Goal: Find specific page/section: Find specific page/section

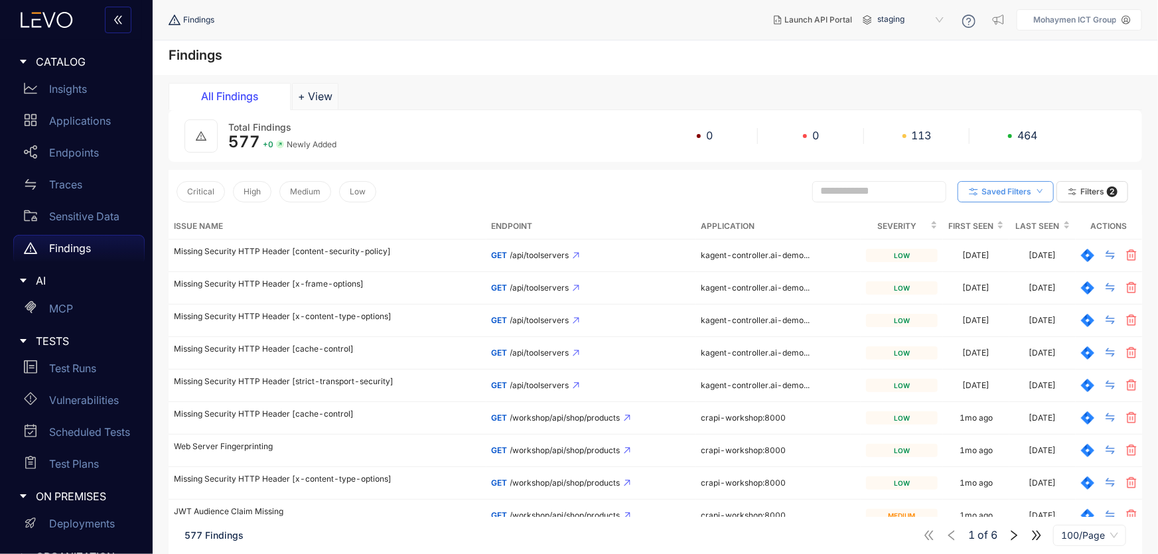
click at [996, 196] on button "Saved Filters" at bounding box center [1005, 191] width 96 height 21
click at [1073, 186] on icon "button" at bounding box center [1072, 192] width 12 height 12
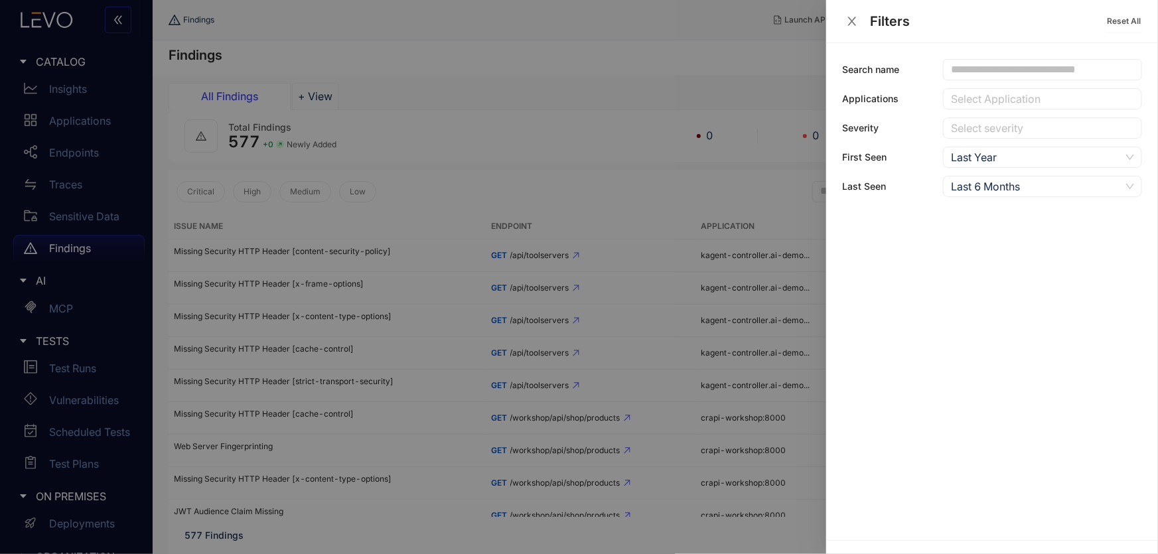
click at [982, 100] on div at bounding box center [1035, 99] width 176 height 14
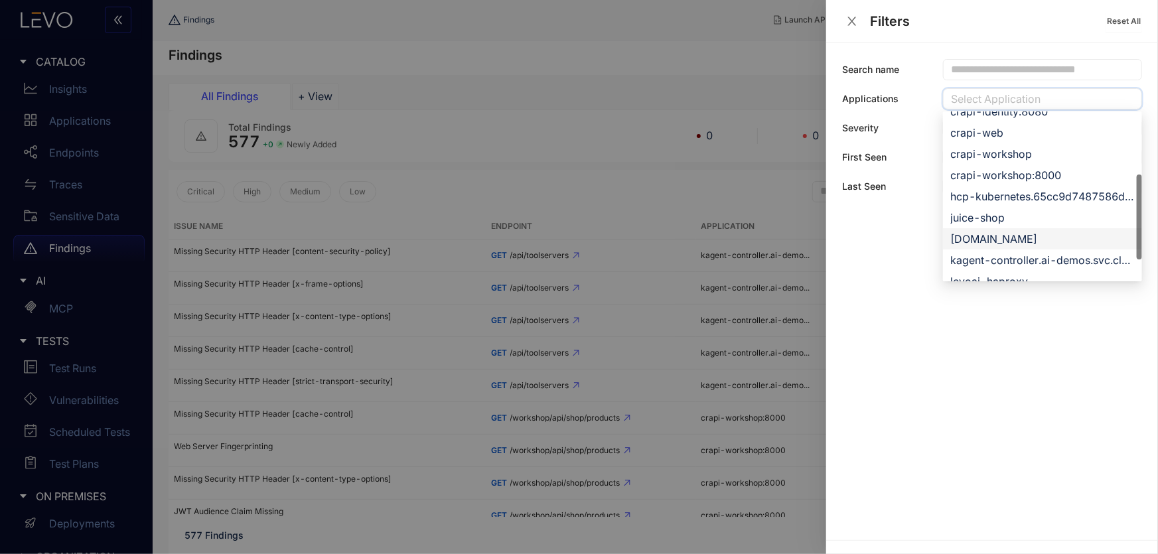
scroll to position [254, 0]
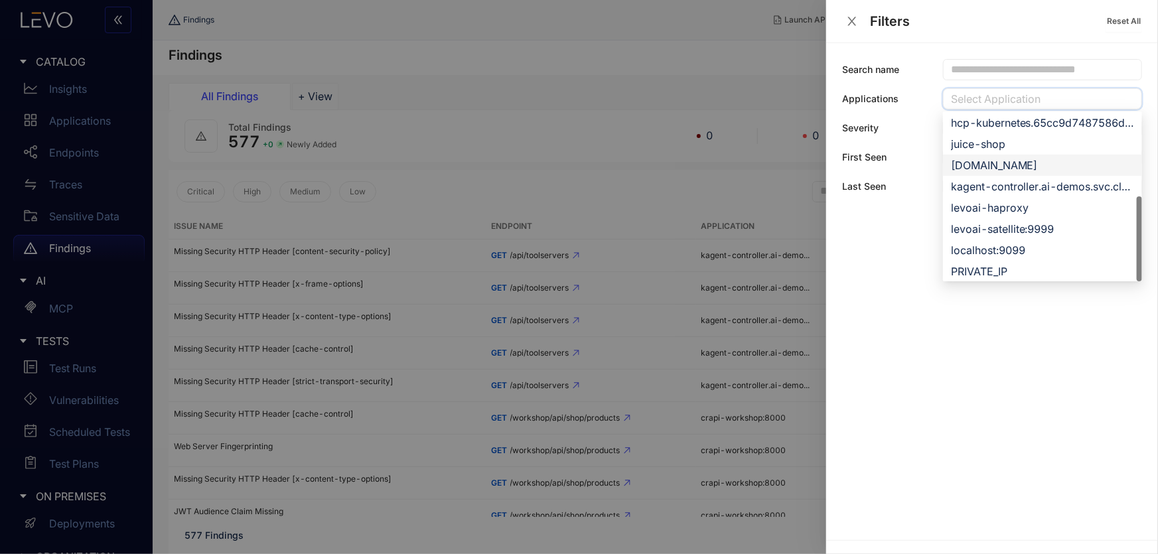
click at [977, 164] on div "[DOMAIN_NAME]" at bounding box center [1042, 165] width 183 height 15
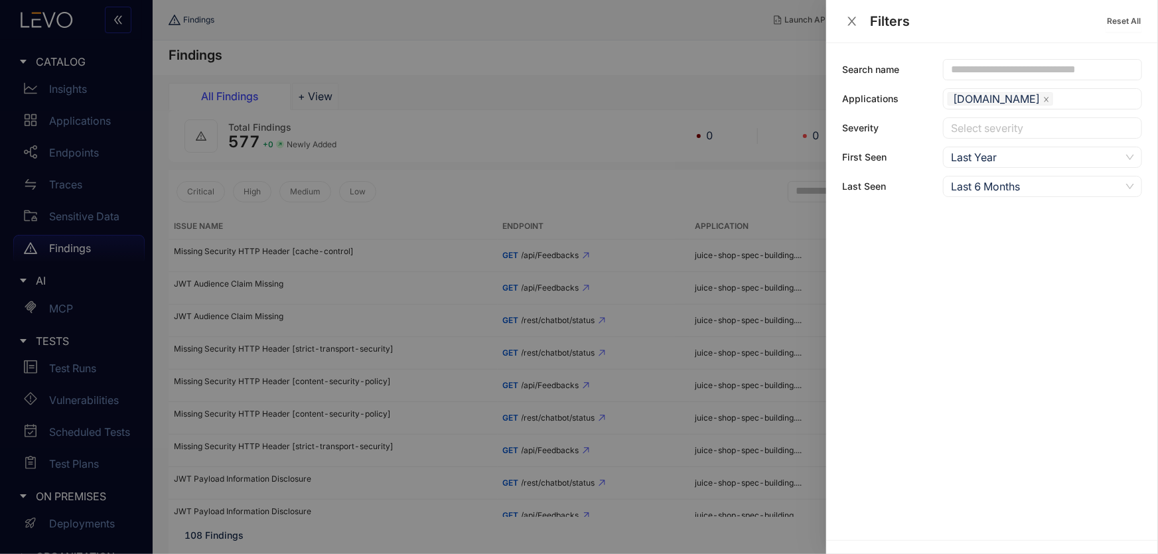
click at [583, 105] on div at bounding box center [579, 277] width 1158 height 554
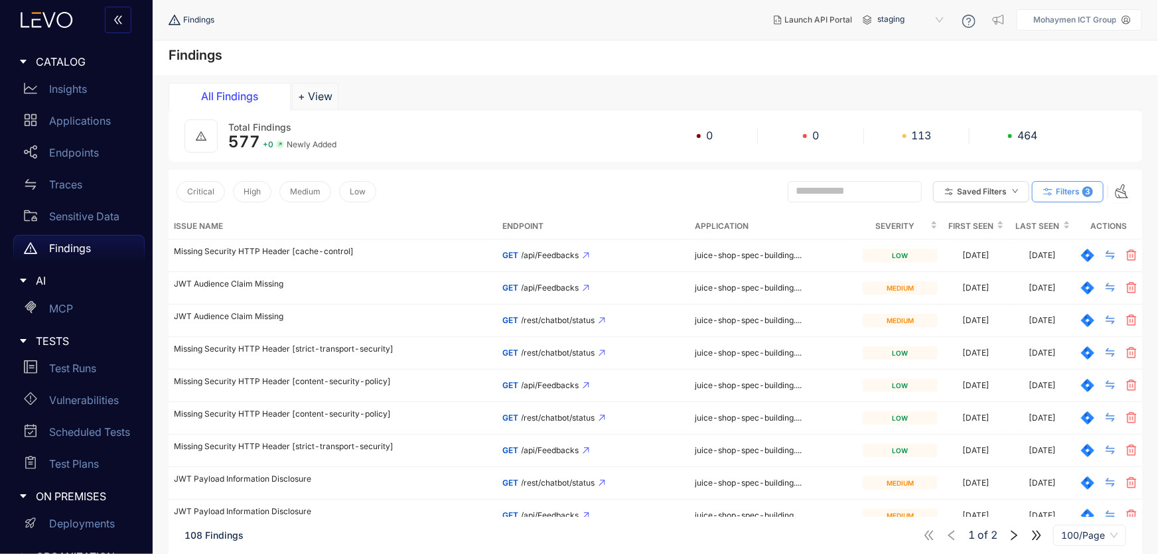
click at [1067, 187] on span "Filters" at bounding box center [1068, 191] width 24 height 9
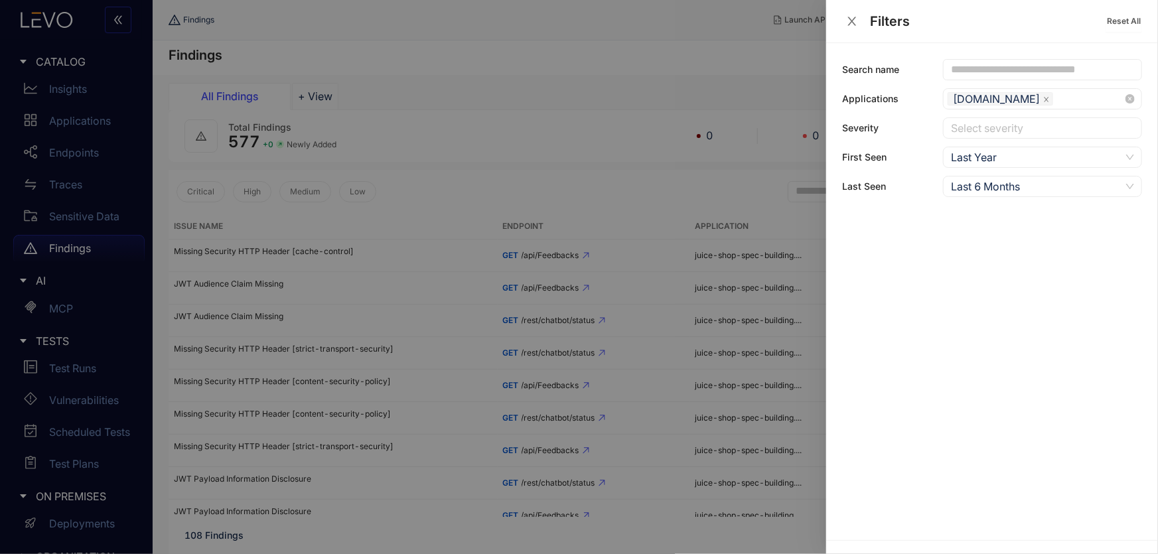
click at [1050, 100] on icon "close" at bounding box center [1046, 99] width 7 height 7
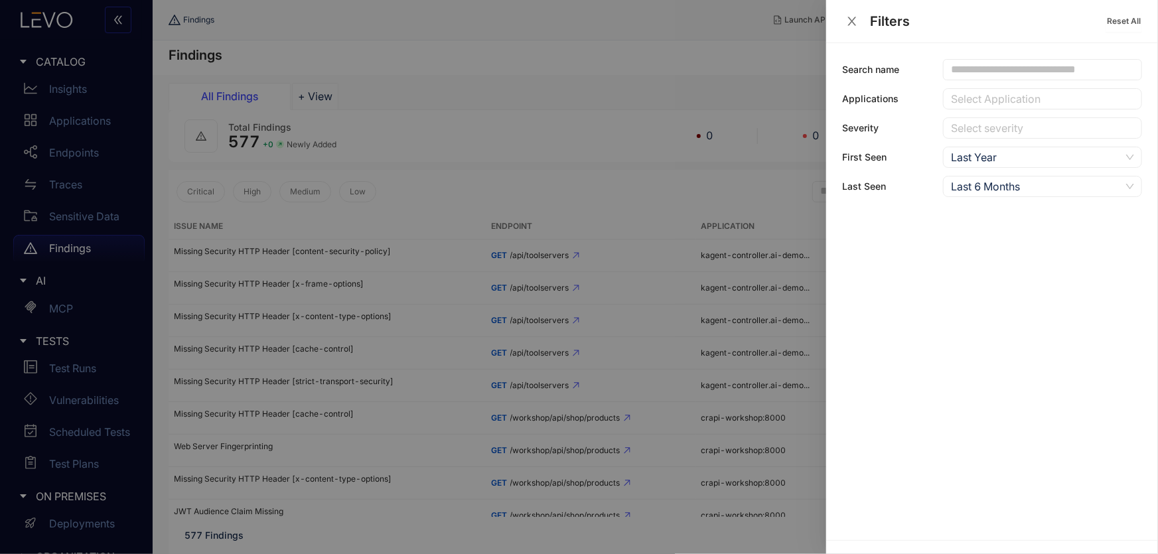
click at [666, 338] on div at bounding box center [579, 277] width 1158 height 554
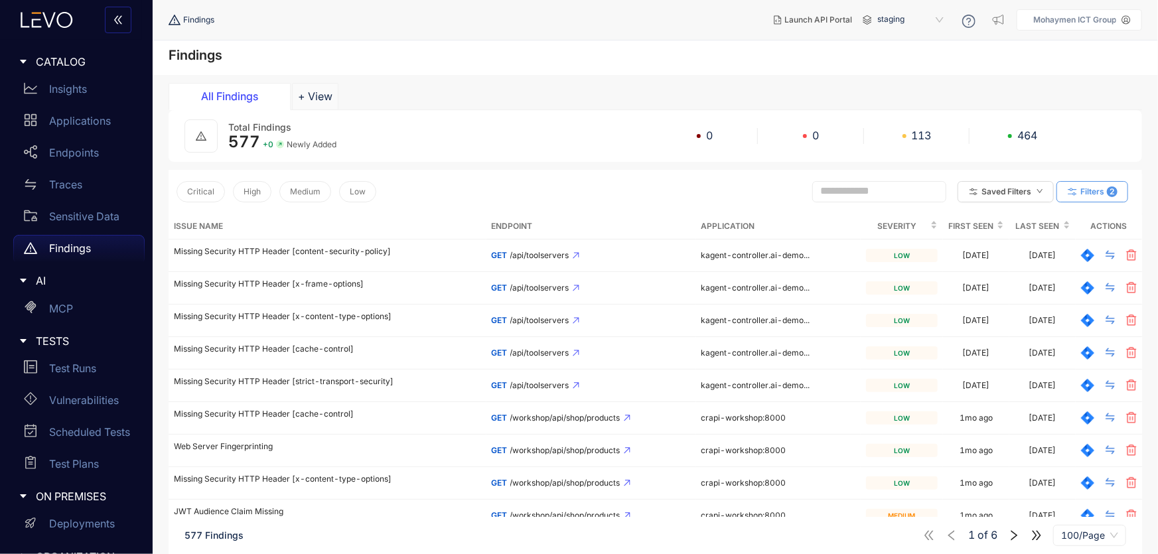
click at [1087, 190] on span "Filters" at bounding box center [1092, 191] width 24 height 9
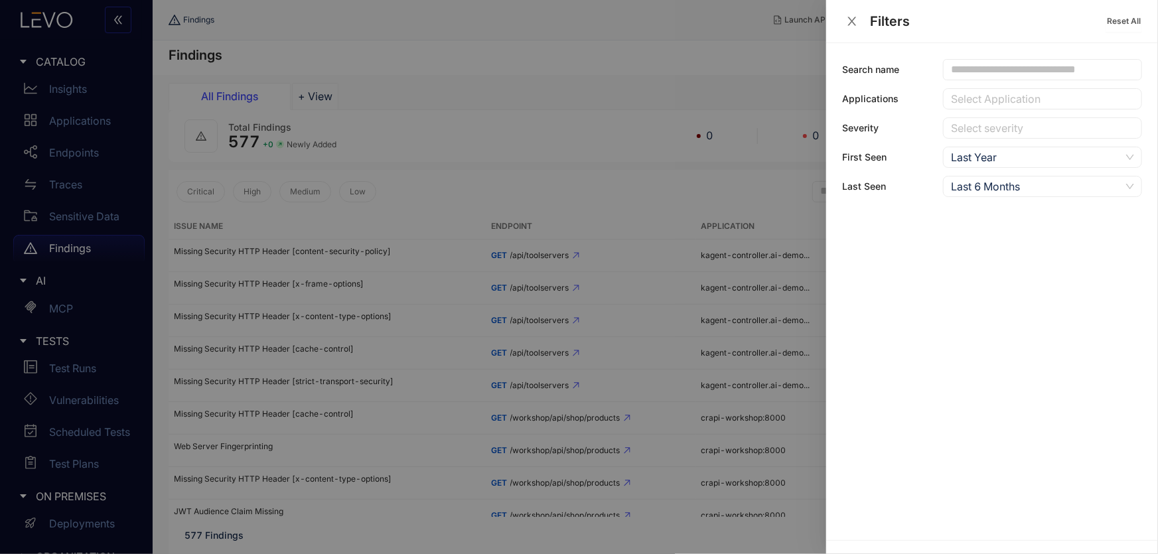
click at [975, 92] on div at bounding box center [1035, 99] width 176 height 14
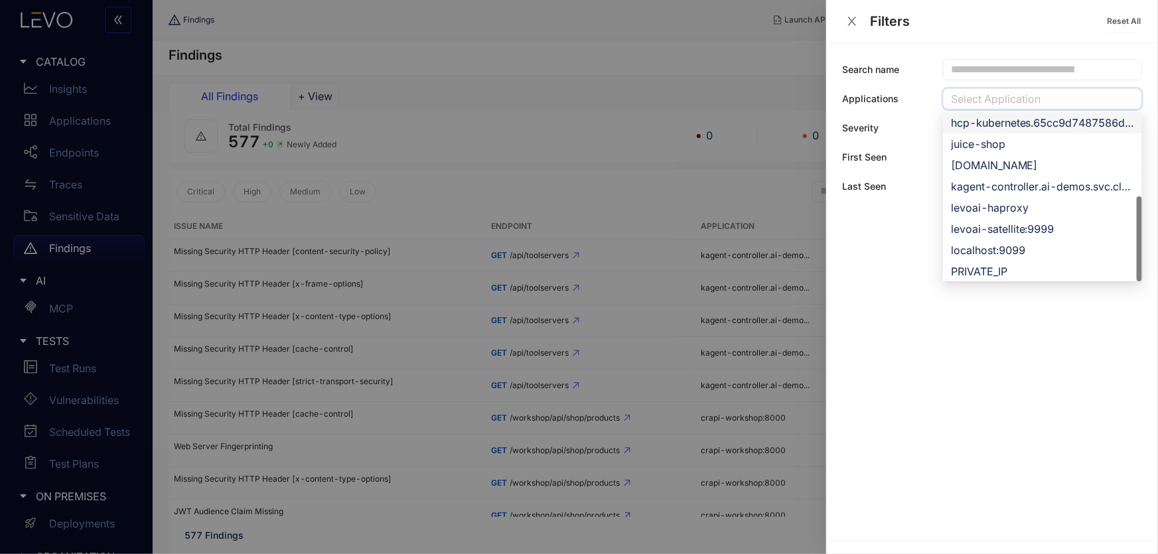
click at [972, 127] on div "hcp-kubernetes.65cc9d7487586d0001584ca2.svc.cluster.local:443" at bounding box center [1042, 122] width 183 height 15
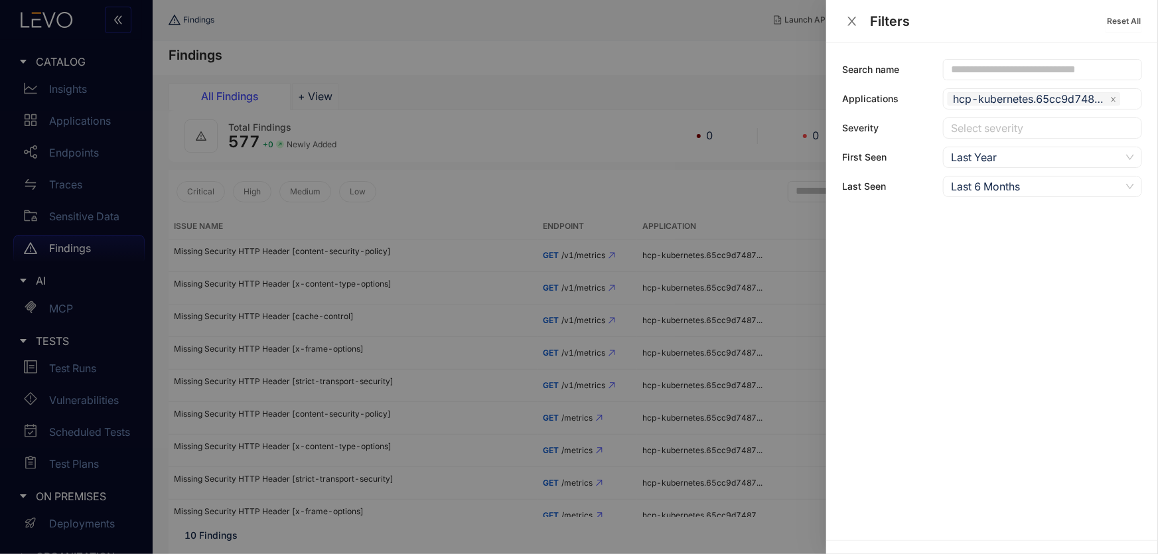
click at [492, 139] on div at bounding box center [579, 277] width 1158 height 554
